Goal: Information Seeking & Learning: Learn about a topic

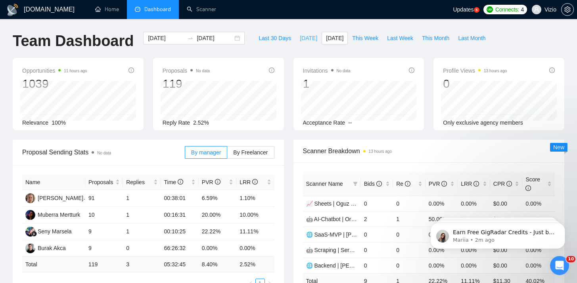
click at [300, 37] on span "[DATE]" at bounding box center [308, 38] width 17 height 9
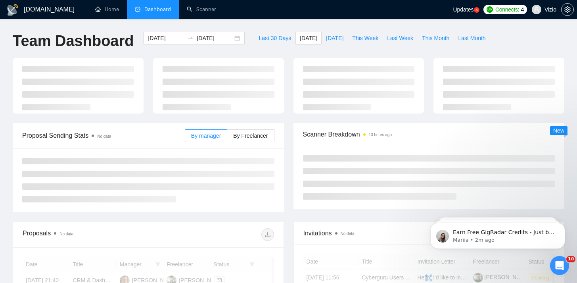
type input "[DATE]"
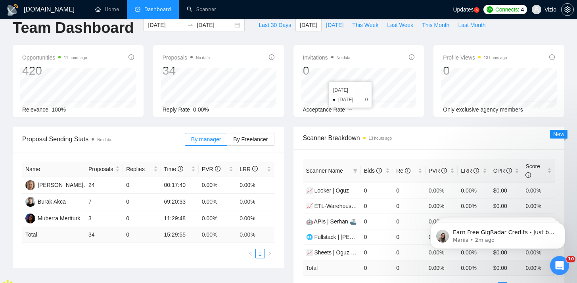
scroll to position [14, 0]
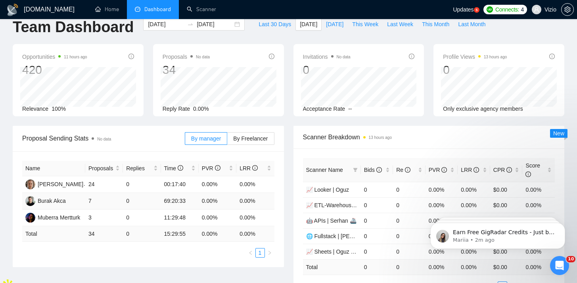
click at [111, 204] on td "7" at bounding box center [104, 201] width 38 height 17
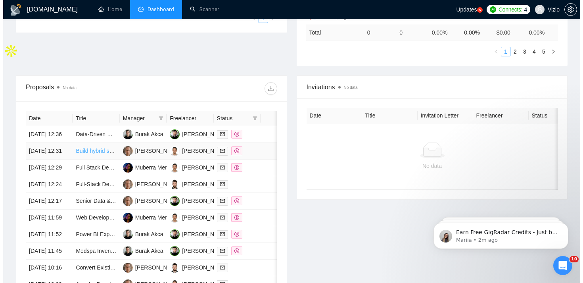
scroll to position [313, 0]
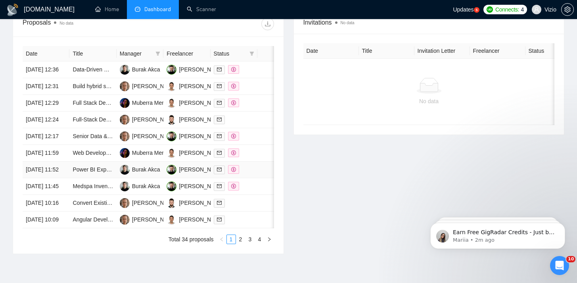
click at [112, 178] on td "Power BI Expert Needed for Marketing Tracking Dashboard" at bounding box center [92, 169] width 47 height 17
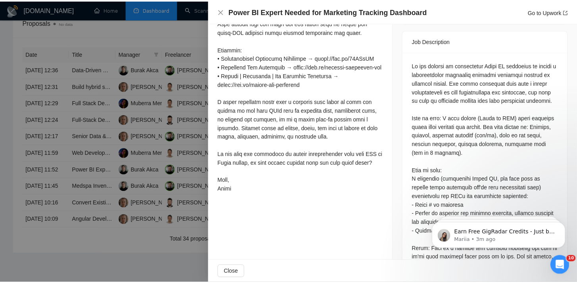
scroll to position [327, 0]
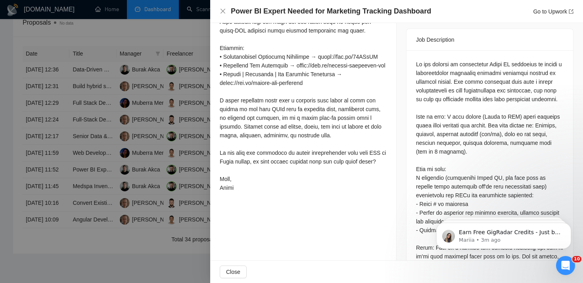
click at [202, 132] on div at bounding box center [291, 141] width 583 height 283
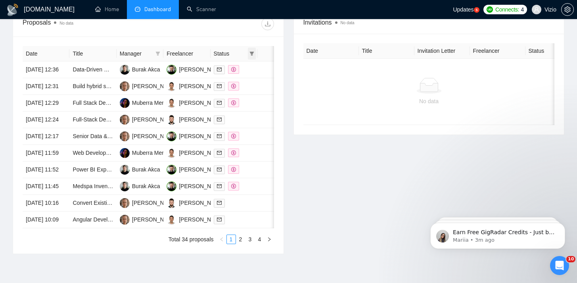
click at [250, 54] on icon "filter" at bounding box center [251, 53] width 5 height 5
click at [242, 71] on span "Chat" at bounding box center [232, 69] width 38 height 9
checkbox input "true"
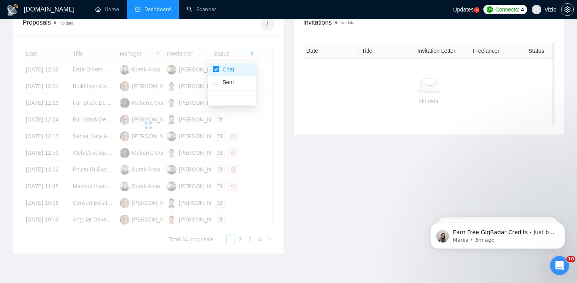
click at [237, 39] on div "Date Title Manager Freelancer Status [DATE] 12:36 Data-Driven Deal Maker – Buil…" at bounding box center [148, 144] width 270 height 217
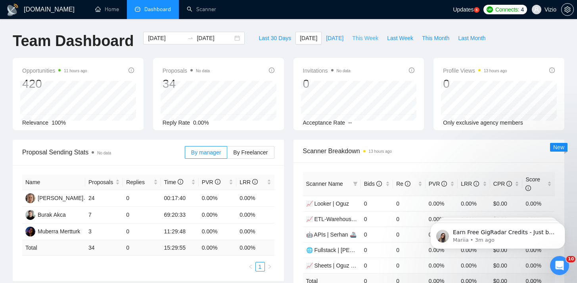
click at [376, 36] on span "This Week" at bounding box center [365, 38] width 26 height 9
type input "[DATE]"
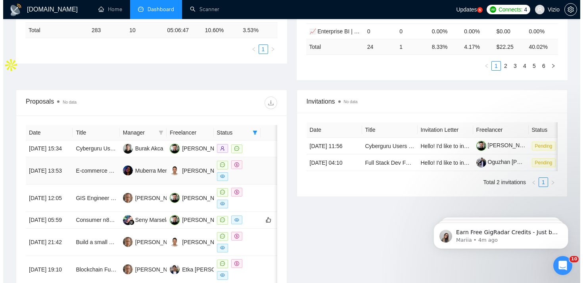
scroll to position [306, 0]
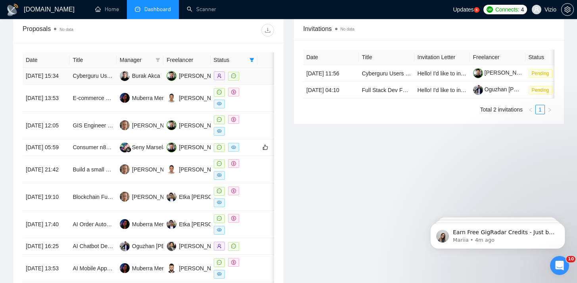
click at [102, 84] on td "Cyberguru Users / Cyber Awareness Leaders in [GEOGRAPHIC_DATA] – Paid Survey" at bounding box center [92, 76] width 47 height 17
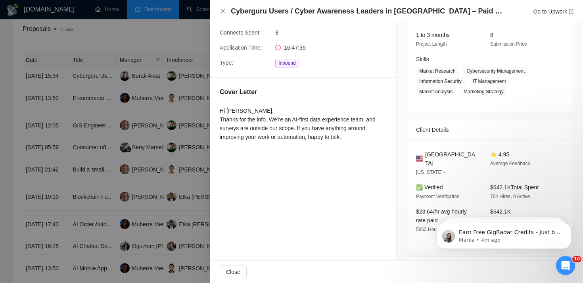
scroll to position [0, 0]
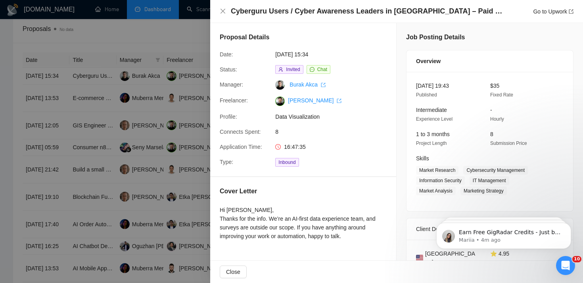
click at [274, 222] on div "Hi [PERSON_NAME], Thanks for the info. We’re an AI-first data experience team, …" at bounding box center [303, 222] width 167 height 35
click at [285, 222] on div "Hi [PERSON_NAME], Thanks for the info. We’re an AI-first data experience team, …" at bounding box center [303, 222] width 167 height 35
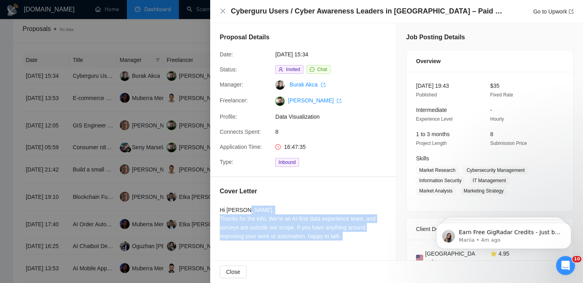
click at [285, 222] on div "Hi [PERSON_NAME], Thanks for the info. We’re an AI-first data experience team, …" at bounding box center [303, 222] width 167 height 35
click at [289, 224] on div "Hi [PERSON_NAME], Thanks for the info. We’re an AI-first data experience team, …" at bounding box center [303, 222] width 167 height 35
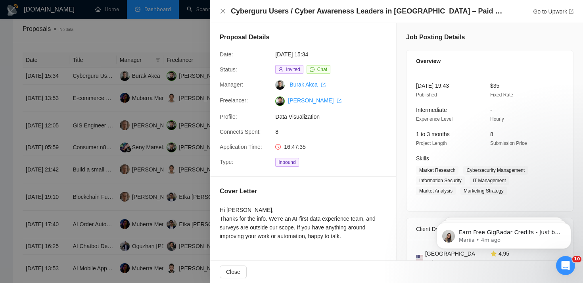
click at [151, 159] on div at bounding box center [291, 141] width 583 height 283
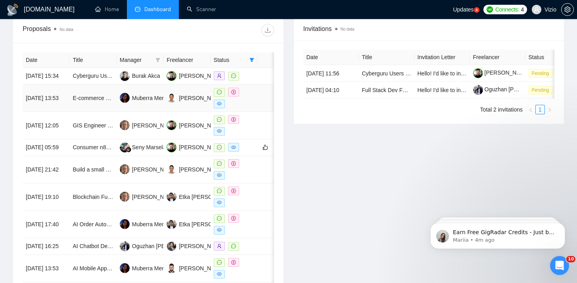
click at [93, 112] on td "E-commerce Platform Development for Outlet Stock" at bounding box center [92, 97] width 47 height 27
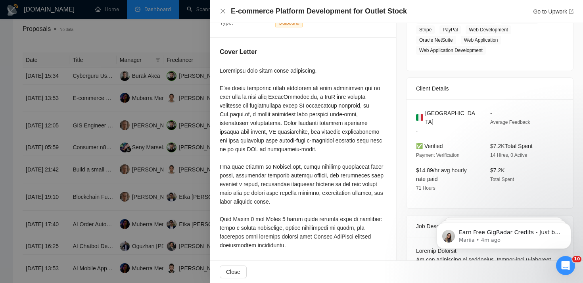
scroll to position [124, 0]
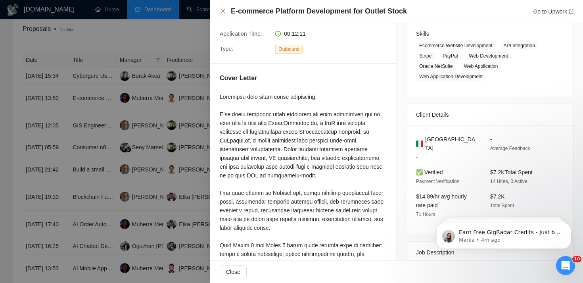
click at [165, 110] on div at bounding box center [291, 141] width 583 height 283
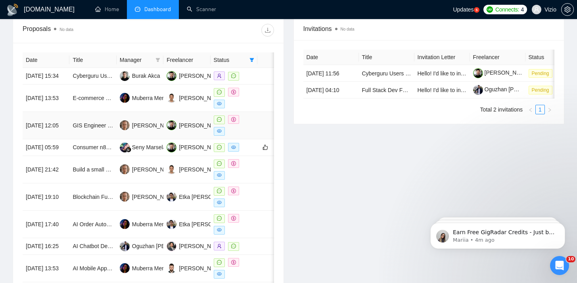
click at [111, 122] on td "GIS Engineer to convert DWG-files to geojson for power BI" at bounding box center [92, 125] width 47 height 27
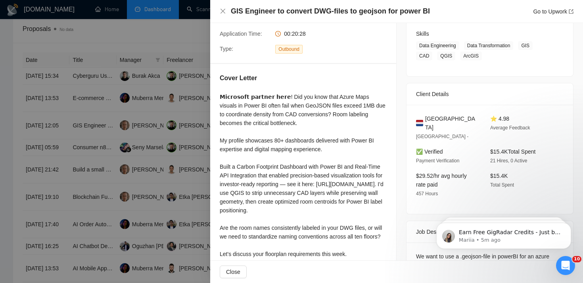
click at [176, 106] on div at bounding box center [291, 141] width 583 height 283
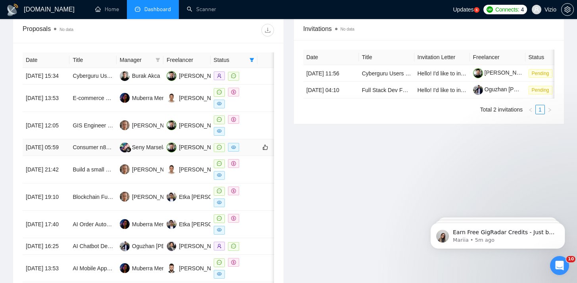
click at [111, 153] on td "Consumer n8n wizard, AI agent builder and + edge surfer" at bounding box center [92, 147] width 47 height 17
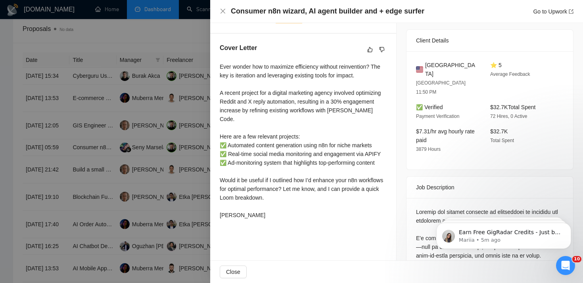
scroll to position [188, 0]
click at [174, 178] on div at bounding box center [291, 141] width 583 height 283
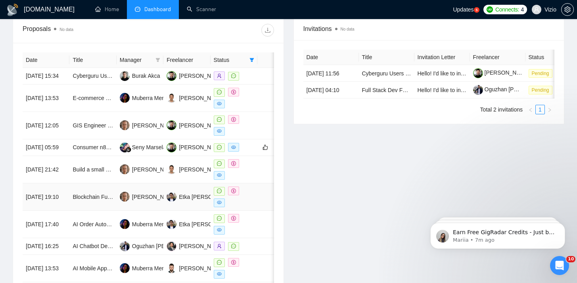
click at [109, 210] on td "Blockchain Full-Stack Developer for DEX Platform" at bounding box center [92, 196] width 47 height 27
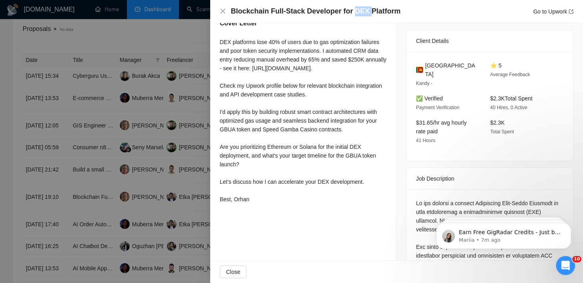
drag, startPoint x: 351, startPoint y: 8, endPoint x: 368, endPoint y: 9, distance: 17.5
click at [368, 9] on h4 "Blockchain Full-Stack Developer for DEX Platform" at bounding box center [316, 11] width 170 height 10
click at [365, 10] on h4 "Blockchain Full-Stack Developer for DEX Platform" at bounding box center [316, 11] width 170 height 10
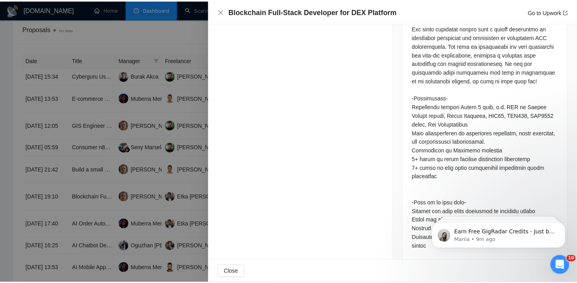
scroll to position [453, 0]
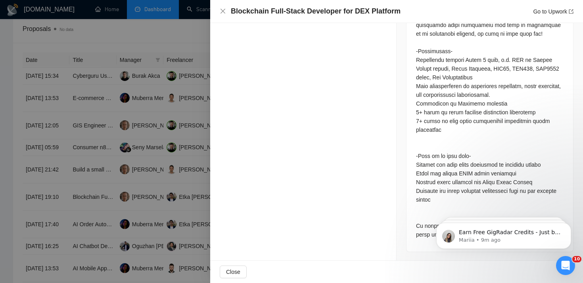
click at [183, 149] on div at bounding box center [291, 141] width 583 height 283
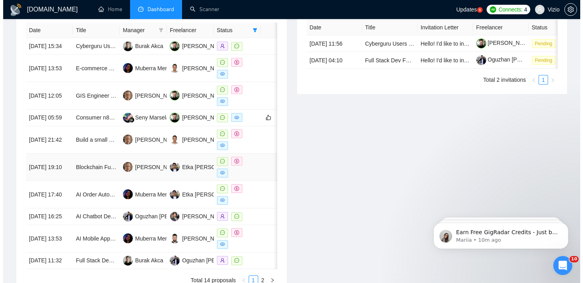
scroll to position [347, 0]
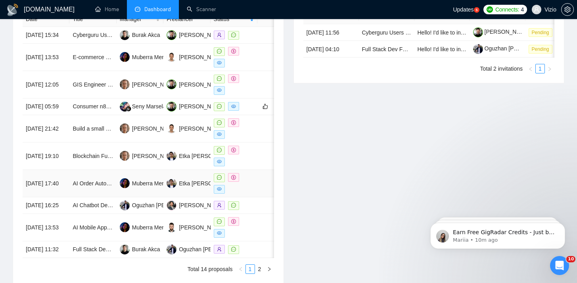
click at [110, 197] on td "AI Order Automation & Two-Way Sync Specialist (WhatsApp, Email, Airtable, Site,…" at bounding box center [92, 183] width 47 height 27
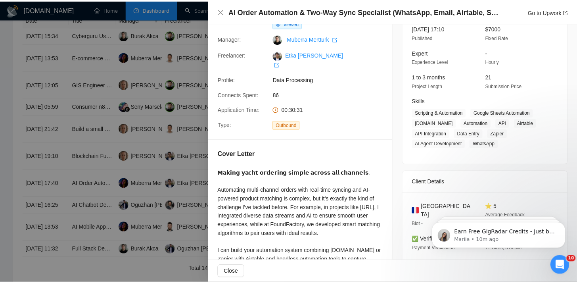
scroll to position [59, 0]
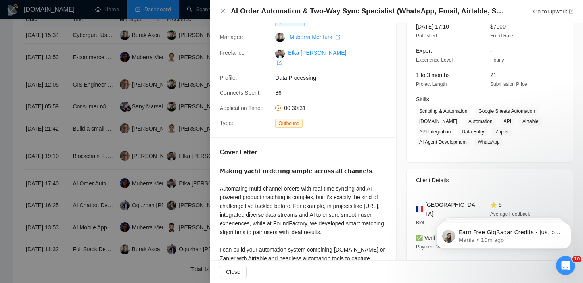
click at [106, 197] on div at bounding box center [291, 141] width 583 height 283
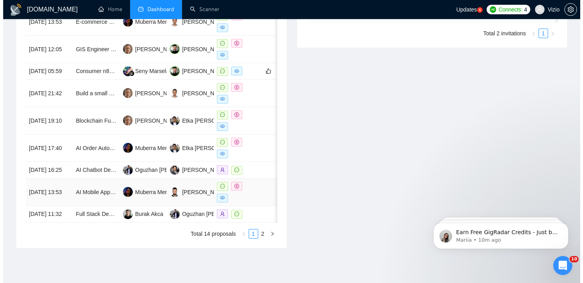
scroll to position [383, 0]
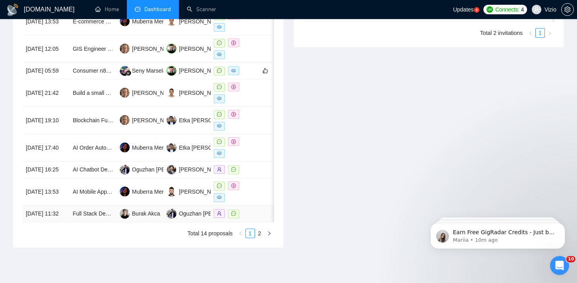
click at [111, 222] on td "Full Stack Dev For Existing Website" at bounding box center [92, 213] width 47 height 17
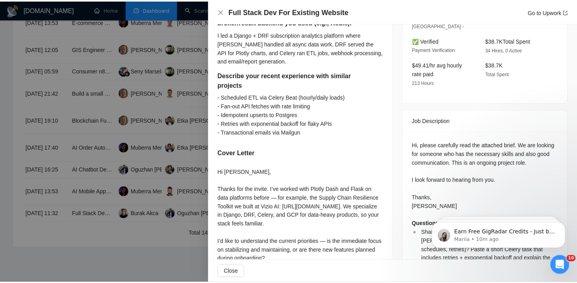
scroll to position [254, 0]
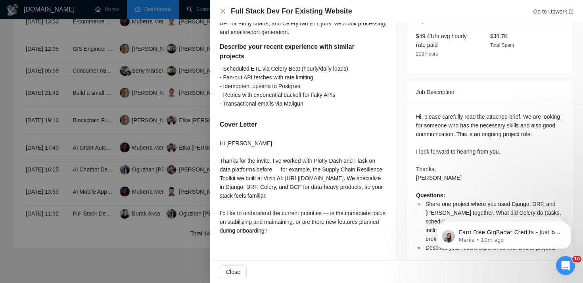
click at [167, 169] on div at bounding box center [291, 141] width 583 height 283
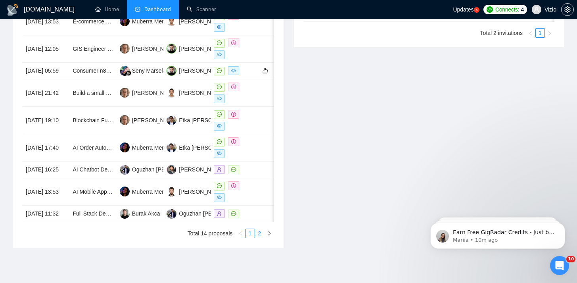
click at [260, 237] on link "2" at bounding box center [259, 233] width 9 height 9
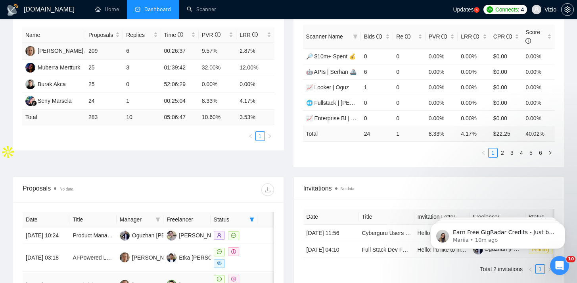
scroll to position [123, 0]
